Goal: Task Accomplishment & Management: Complete application form

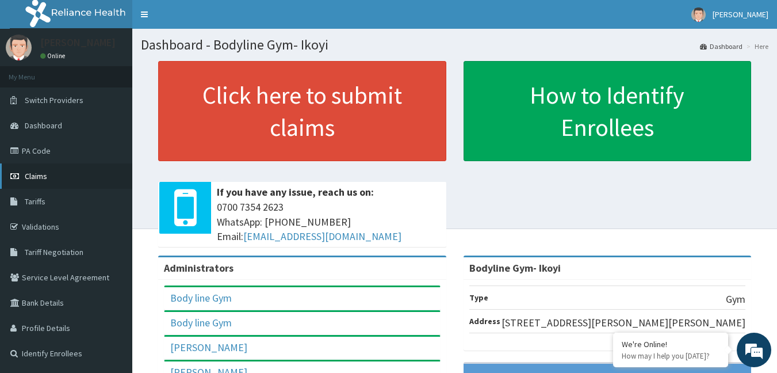
click at [68, 183] on link "Claims" at bounding box center [66, 175] width 132 height 25
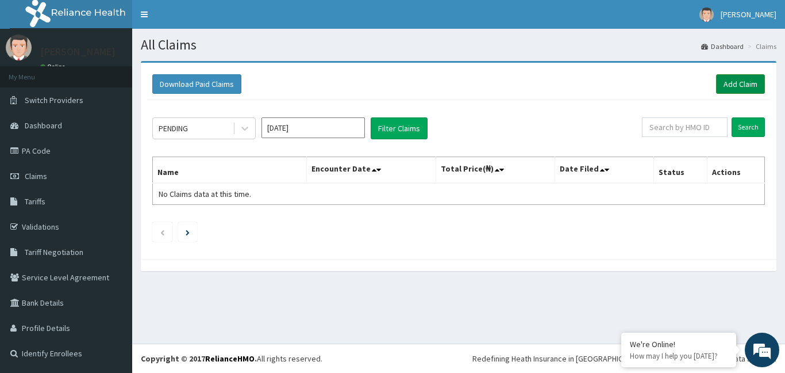
click at [738, 84] on link "Add Claim" at bounding box center [740, 84] width 49 height 20
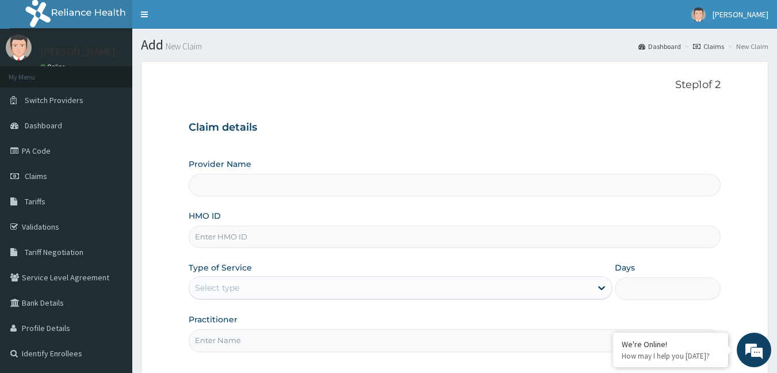
type input "Bodyline Gym- Ikoyi"
type input "1"
click at [206, 237] on input "HMO ID" at bounding box center [455, 236] width 532 height 22
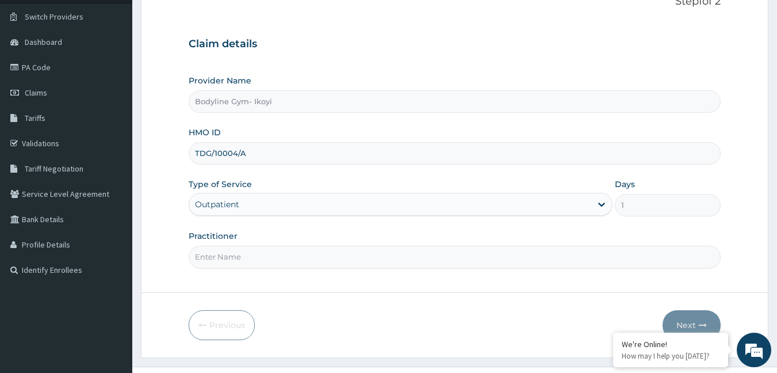
scroll to position [106, 0]
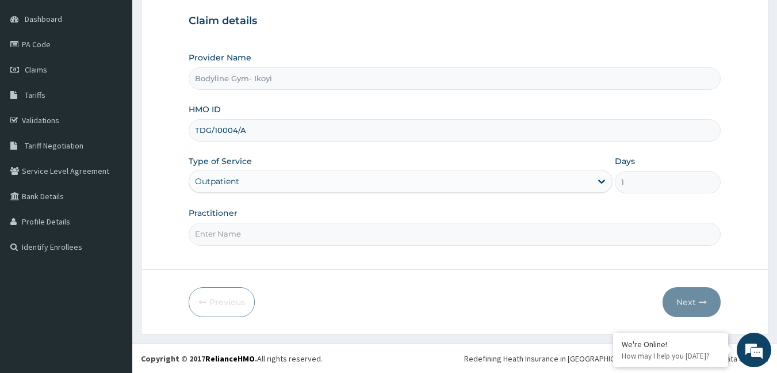
type input "TDG/10004/A"
click at [227, 235] on input "Practitioner" at bounding box center [455, 234] width 532 height 22
type input "bodyline"
click at [692, 302] on button "Next" at bounding box center [691, 302] width 58 height 30
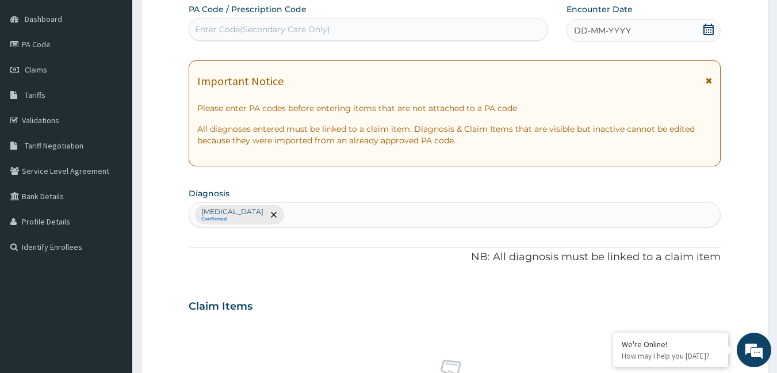
click at [216, 30] on div "Enter Code(Secondary Care Only)" at bounding box center [262, 29] width 135 height 11
type input "PA/48726E"
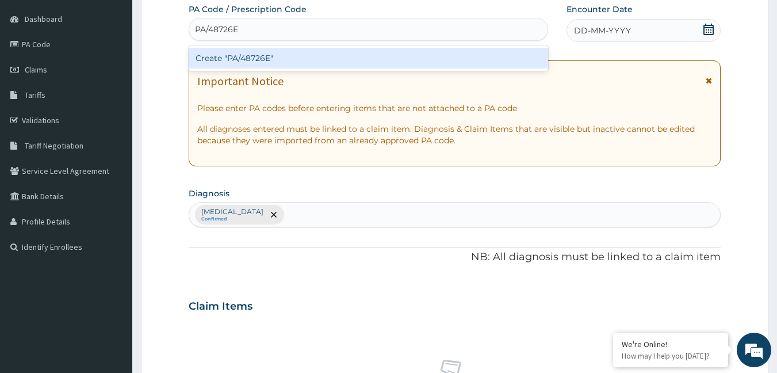
click at [251, 63] on div "Create "PA/48726E"" at bounding box center [369, 58] width 360 height 21
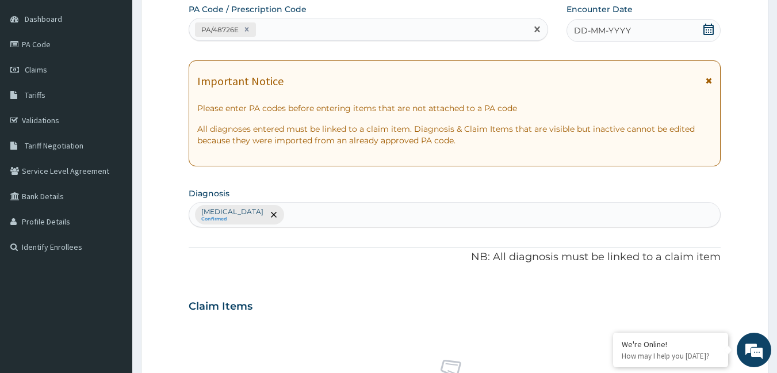
click at [660, 33] on div "DD-MM-YYYY" at bounding box center [643, 30] width 154 height 23
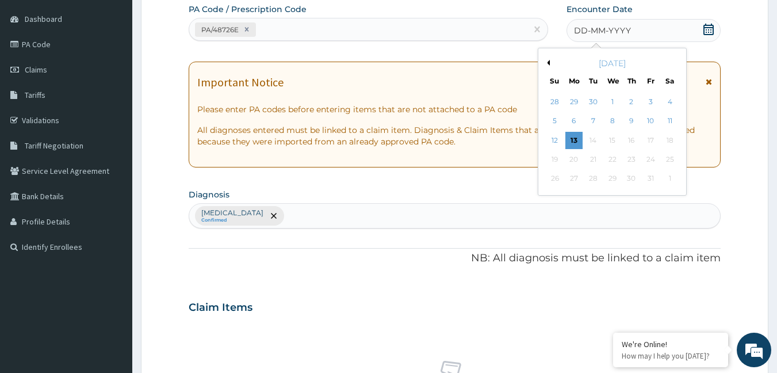
click at [572, 137] on div "13" at bounding box center [573, 140] width 17 height 17
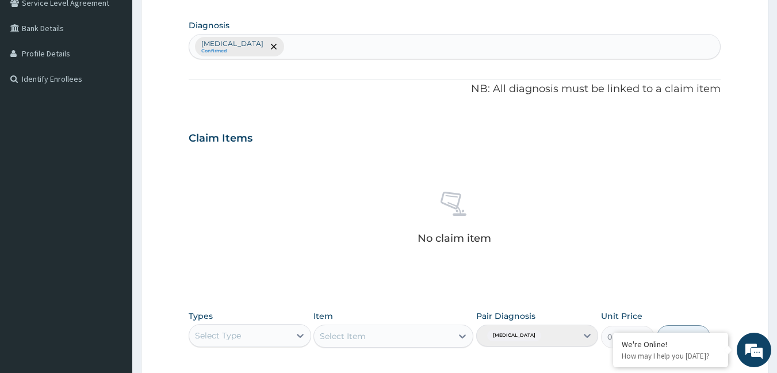
scroll to position [457, 0]
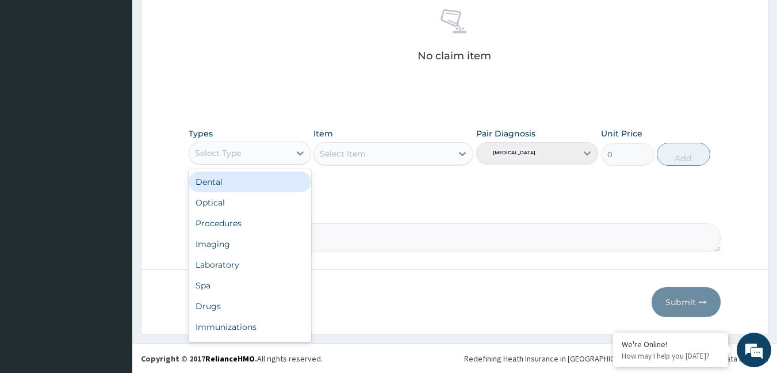
click at [287, 148] on div "Select Type" at bounding box center [239, 153] width 101 height 18
type input "g"
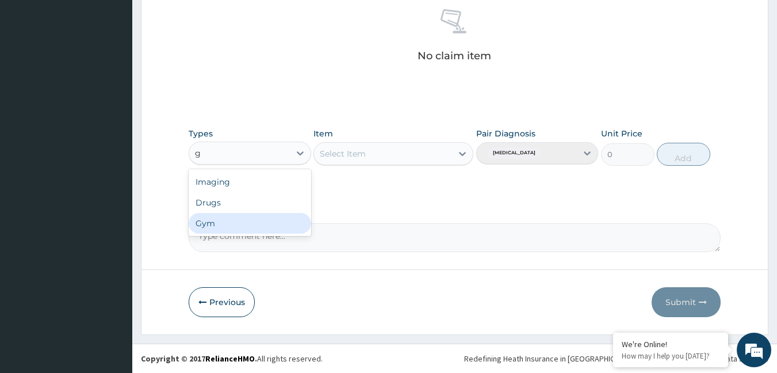
click at [272, 225] on div "Gym" at bounding box center [250, 223] width 122 height 21
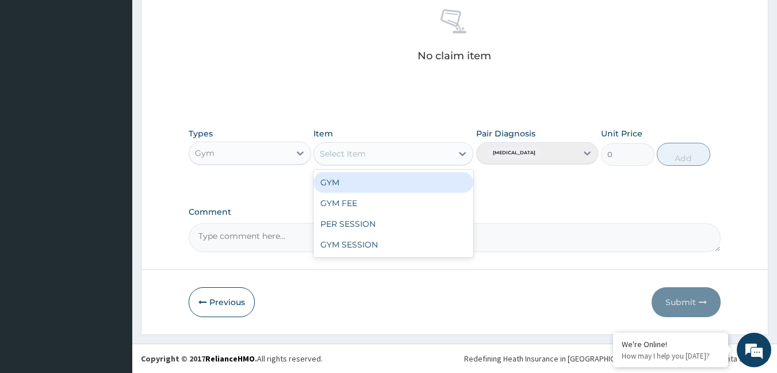
click at [439, 158] on div "Select Item" at bounding box center [383, 153] width 138 height 18
drag, startPoint x: 428, startPoint y: 181, endPoint x: 683, endPoint y: 193, distance: 255.6
click at [428, 182] on div "GYM" at bounding box center [393, 182] width 160 height 21
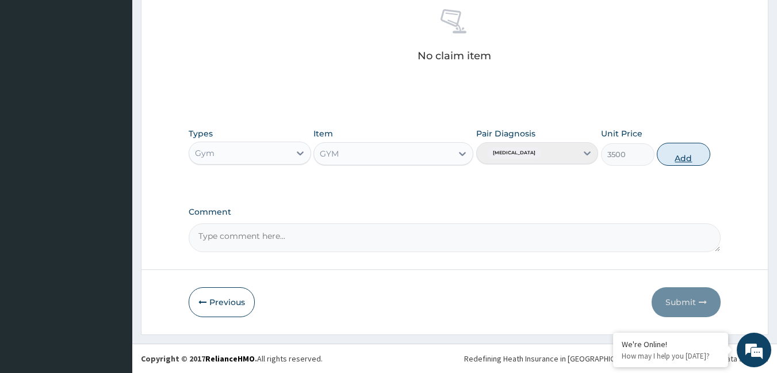
click at [685, 159] on button "Add" at bounding box center [683, 154] width 53 height 23
type input "0"
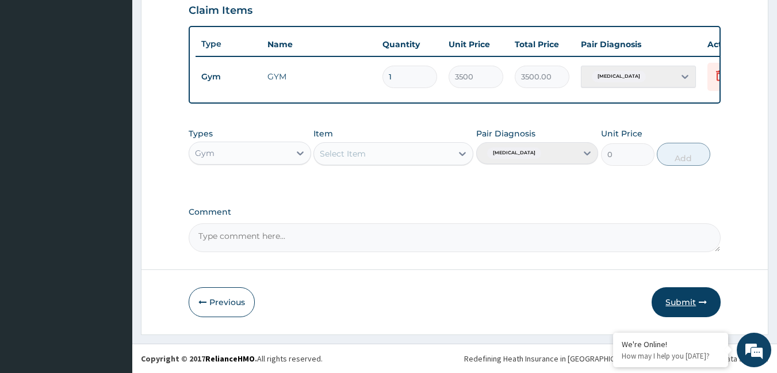
click at [685, 295] on button "Submit" at bounding box center [685, 302] width 69 height 30
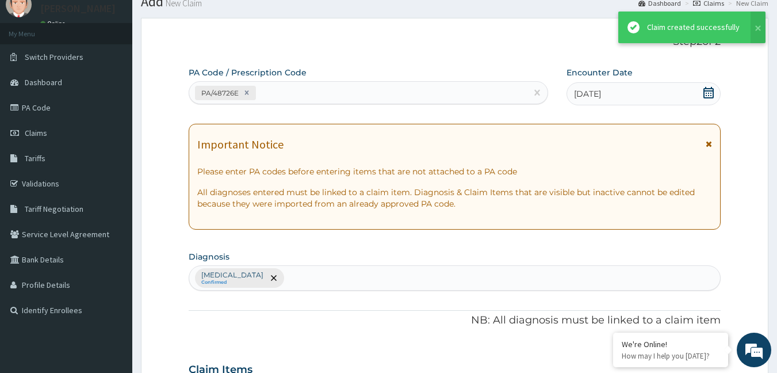
scroll to position [411, 0]
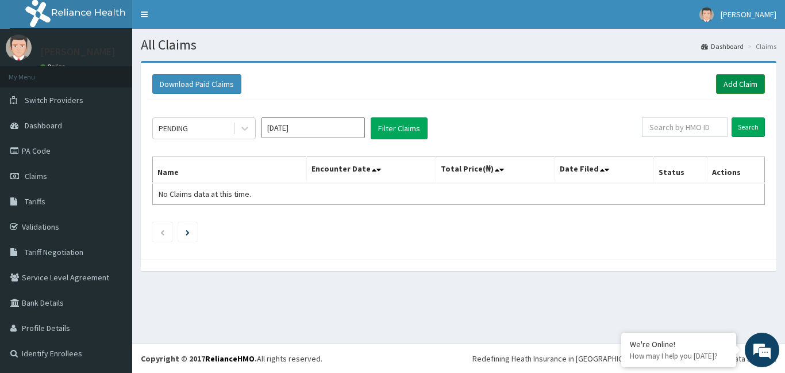
click at [739, 83] on link "Add Claim" at bounding box center [740, 84] width 49 height 20
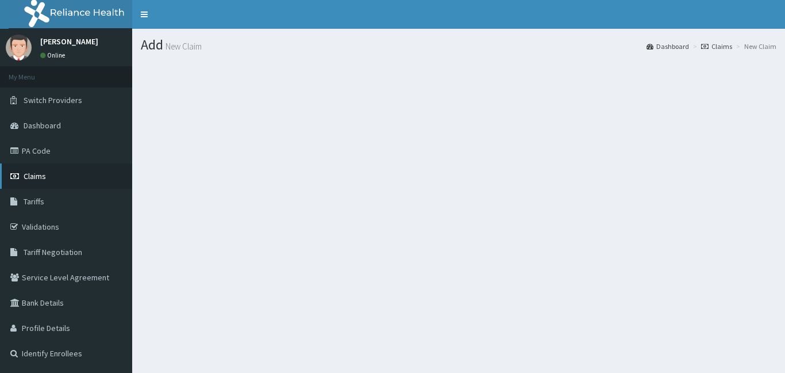
click at [37, 172] on span "Claims" at bounding box center [35, 176] width 22 height 10
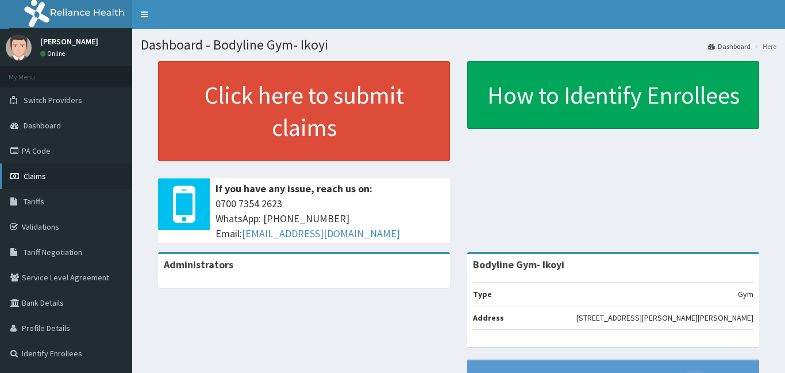
click at [45, 178] on span "Claims" at bounding box center [35, 176] width 22 height 10
